Goal: Task Accomplishment & Management: Manage account settings

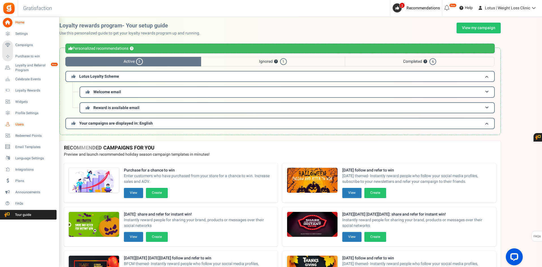
click at [21, 126] on span "Users" at bounding box center [35, 124] width 40 height 5
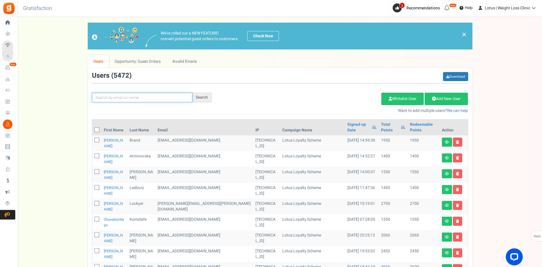
click at [112, 100] on input "text" at bounding box center [142, 98] width 100 height 10
paste input "[EMAIL_ADDRESS][DOMAIN_NAME]"
type input "[EMAIL_ADDRESS][DOMAIN_NAME]"
click at [206, 96] on div "Search" at bounding box center [201, 98] width 19 height 10
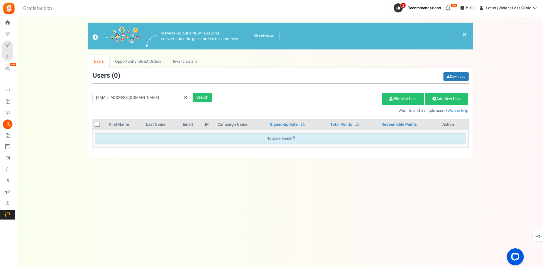
click at [184, 97] on link at bounding box center [185, 98] width 9 height 10
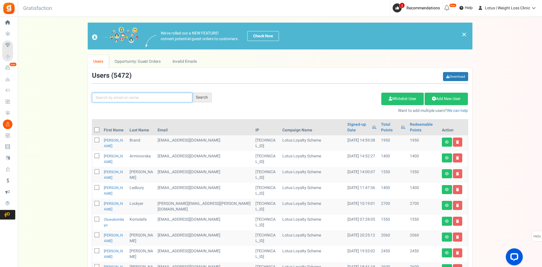
click at [121, 97] on input "text" at bounding box center [142, 98] width 100 height 10
paste input "[EMAIL_ADDRESS][DOMAIN_NAME]"
type input "[EMAIL_ADDRESS][DOMAIN_NAME]"
click at [201, 98] on div "Search" at bounding box center [201, 98] width 19 height 10
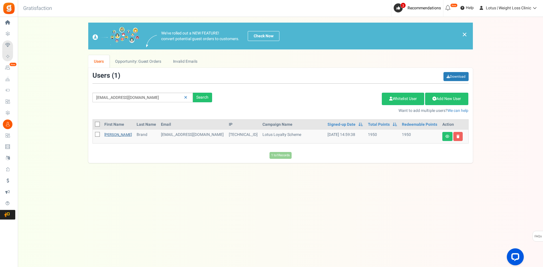
click at [111, 137] on link "[PERSON_NAME]" at bounding box center [117, 134] width 27 height 5
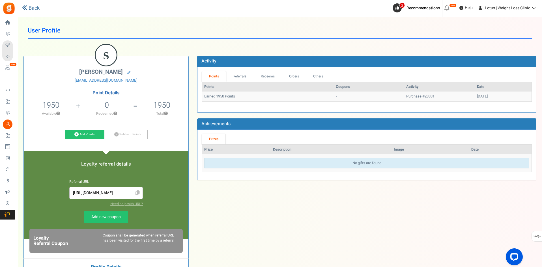
click at [32, 10] on link "Back" at bounding box center [31, 8] width 18 height 7
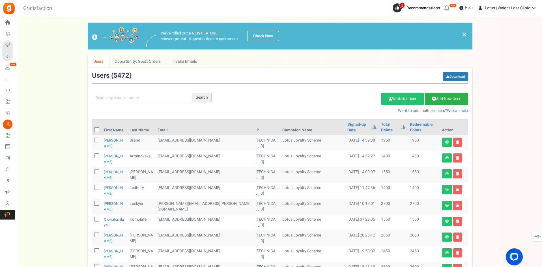
click at [443, 99] on link "Add New User" at bounding box center [445, 99] width 43 height 12
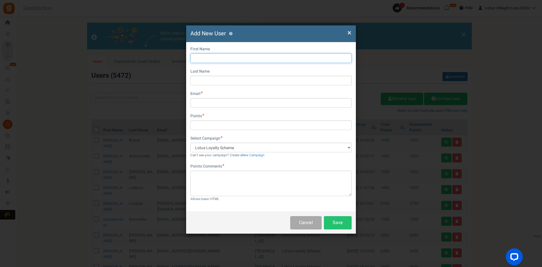
click at [210, 60] on input "text" at bounding box center [270, 58] width 161 height 10
type input "[PERSON_NAME]"
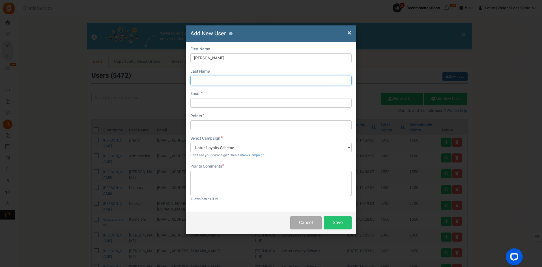
click at [195, 84] on input "text" at bounding box center [270, 81] width 161 height 10
type input "Brand"
drag, startPoint x: 215, startPoint y: 103, endPoint x: 211, endPoint y: 101, distance: 4.0
click at [215, 103] on input "text" at bounding box center [270, 103] width 161 height 10
paste input "[EMAIL_ADDRESS][DOMAIN_NAME]"
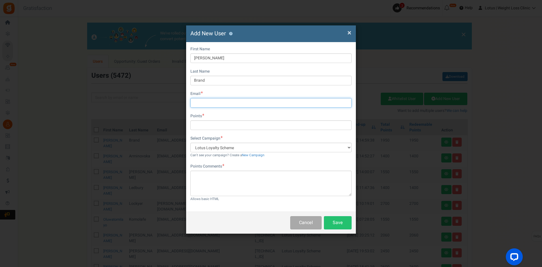
type input "[EMAIL_ADDRESS][DOMAIN_NAME]"
drag, startPoint x: 251, startPoint y: 105, endPoint x: 148, endPoint y: 104, distance: 102.9
click at [148, 104] on div "× Close Add New User ? First Name [PERSON_NAME] Last Name Brand Email [EMAIL_AD…" at bounding box center [271, 133] width 542 height 267
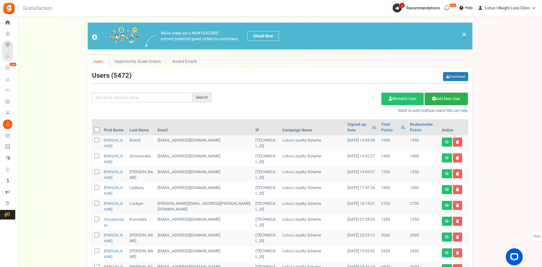
click at [453, 96] on link "Add New User" at bounding box center [445, 99] width 43 height 12
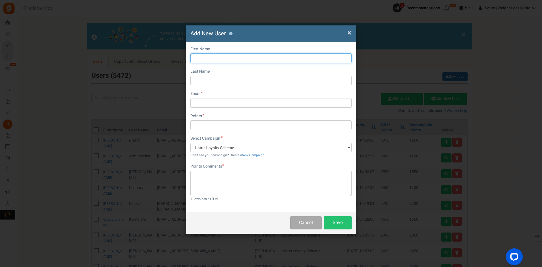
click at [200, 61] on input "text" at bounding box center [270, 58] width 161 height 10
type input "[PERSON_NAME]"
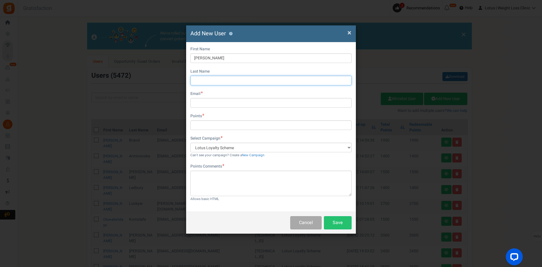
click at [218, 79] on input "text" at bounding box center [270, 81] width 161 height 10
type input "Brand"
click at [215, 104] on input "text" at bounding box center [270, 103] width 161 height 10
click at [198, 102] on input "text" at bounding box center [270, 103] width 161 height 10
paste input "[EMAIL_ADDRESS][DOMAIN_NAME]"
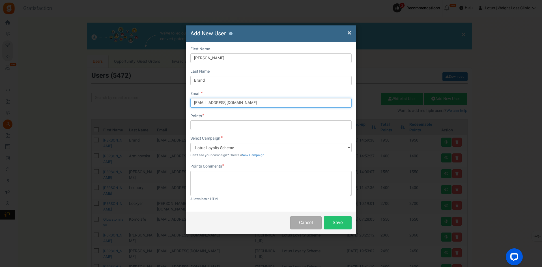
type input "[EMAIL_ADDRESS][DOMAIN_NAME]"
click at [207, 128] on input "text" at bounding box center [270, 125] width 161 height 10
type input "1950"
click at [218, 177] on textarea at bounding box center [270, 183] width 161 height 25
click at [335, 220] on button "Save" at bounding box center [338, 222] width 28 height 13
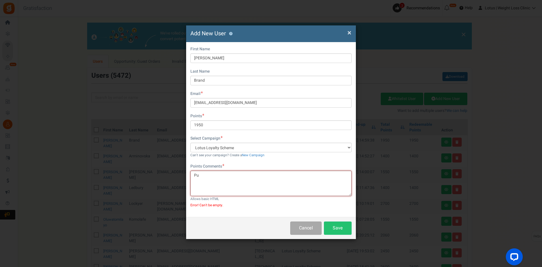
type textarea "P"
type textarea "Order #28881 14/10"
click at [335, 227] on button "Save" at bounding box center [338, 228] width 28 height 13
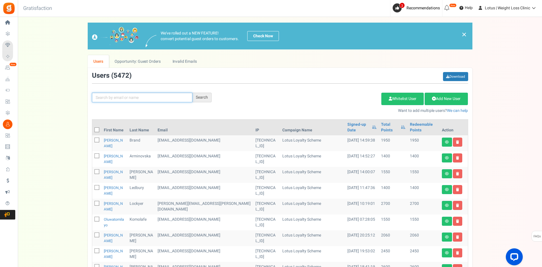
click at [122, 98] on input "text" at bounding box center [142, 98] width 100 height 10
paste input "[EMAIL_ADDRESS][DOMAIN_NAME]"
type input "[EMAIL_ADDRESS][DOMAIN_NAME]"
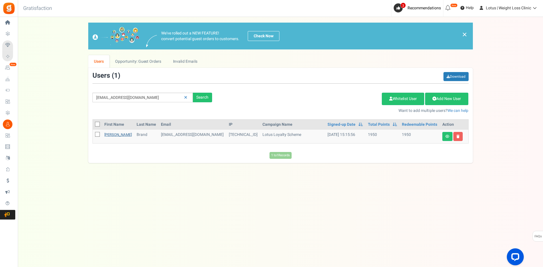
click at [115, 133] on link "[PERSON_NAME]" at bounding box center [117, 134] width 27 height 5
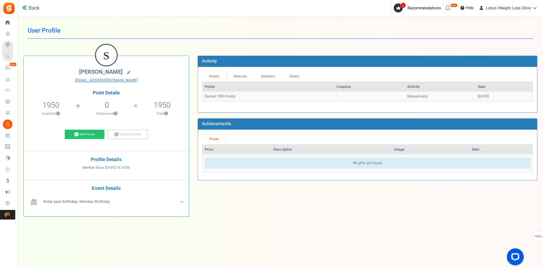
click at [36, 8] on link "Back" at bounding box center [31, 8] width 18 height 7
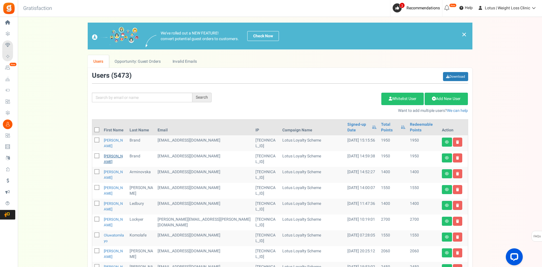
click at [110, 156] on link "[PERSON_NAME]" at bounding box center [113, 159] width 19 height 11
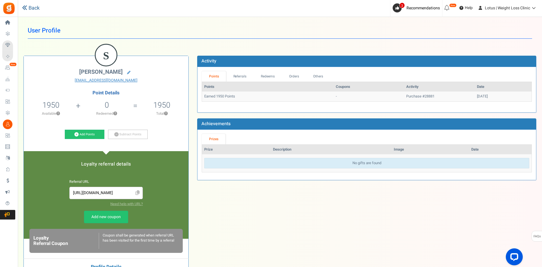
click at [33, 10] on link "Back" at bounding box center [31, 8] width 18 height 7
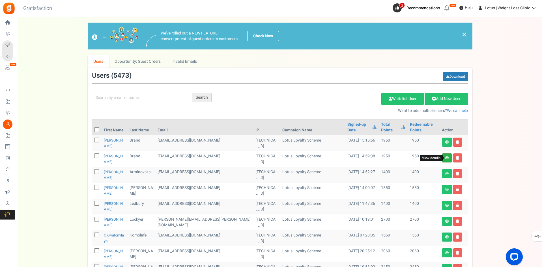
click at [445, 158] on icon at bounding box center [447, 157] width 4 height 3
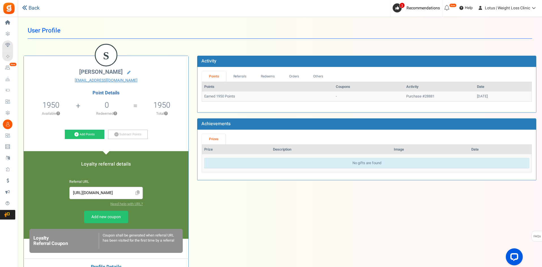
click at [35, 9] on link "Back" at bounding box center [31, 8] width 18 height 7
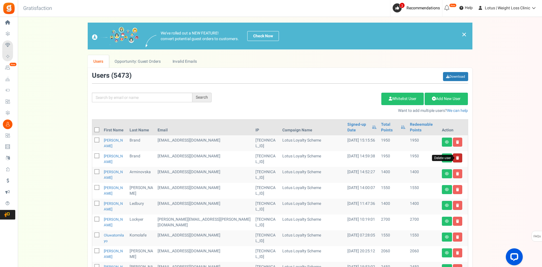
click at [458, 158] on icon at bounding box center [457, 157] width 3 height 3
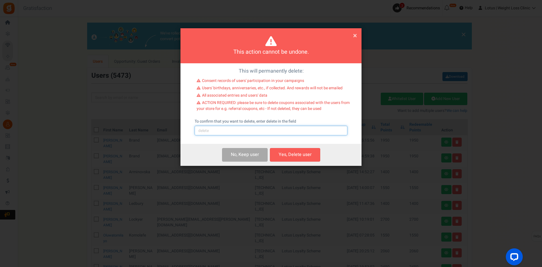
click at [224, 131] on input "text" at bounding box center [271, 131] width 153 height 10
type input "delete"
click at [299, 154] on button "Yes, Delete user" at bounding box center [295, 154] width 50 height 13
